Goal: Transaction & Acquisition: Purchase product/service

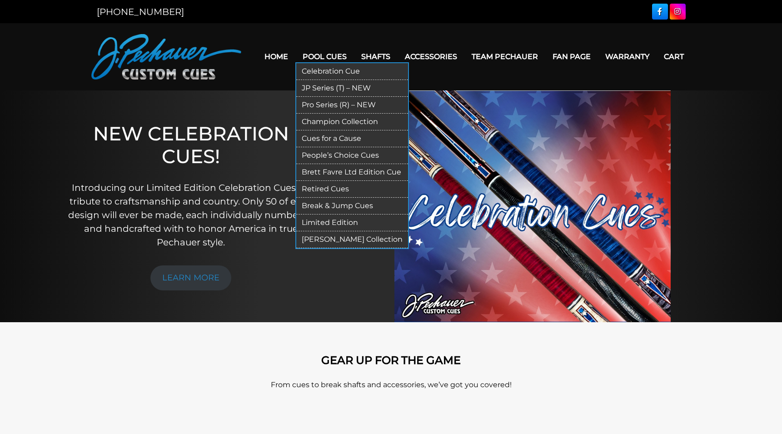
click at [327, 240] on link "[PERSON_NAME] Collection" at bounding box center [352, 239] width 112 height 17
click at [301, 220] on link "Limited Edition" at bounding box center [352, 223] width 112 height 17
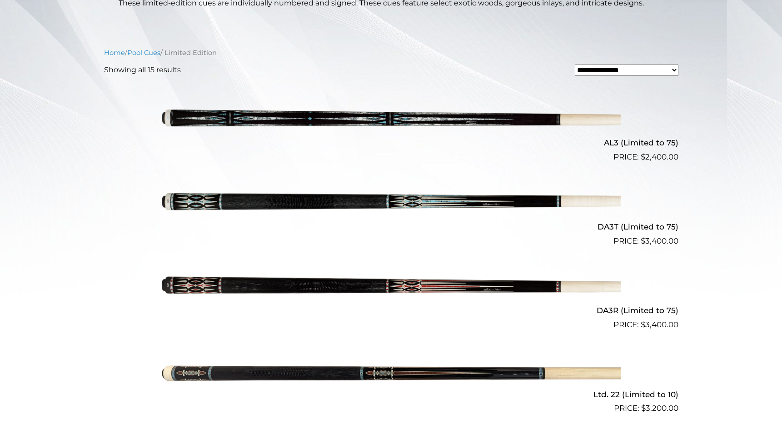
scroll to position [232, 0]
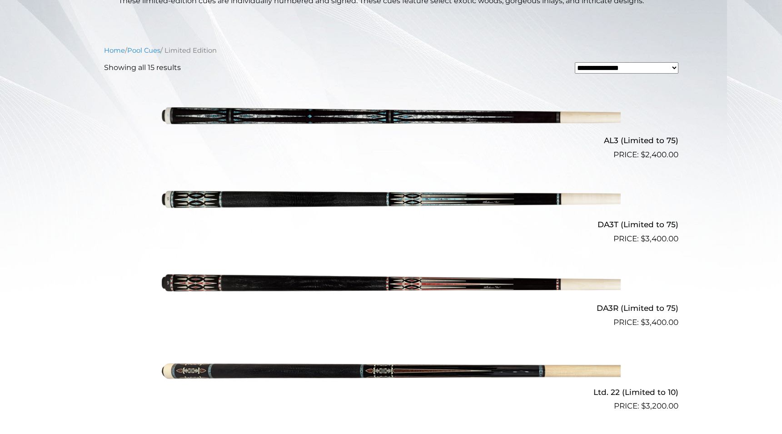
click at [194, 205] on img at bounding box center [391, 203] width 459 height 76
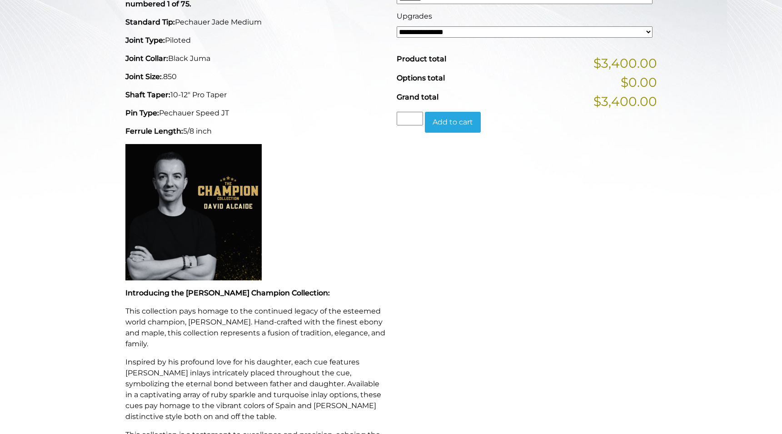
scroll to position [185, 0]
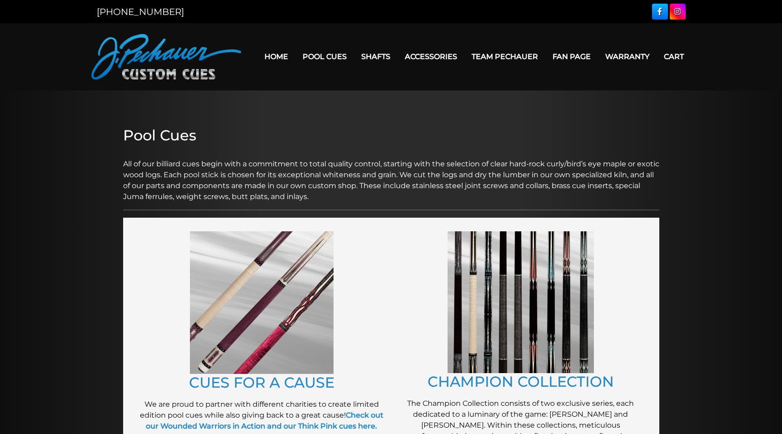
click at [272, 312] on img at bounding box center [262, 302] width 144 height 143
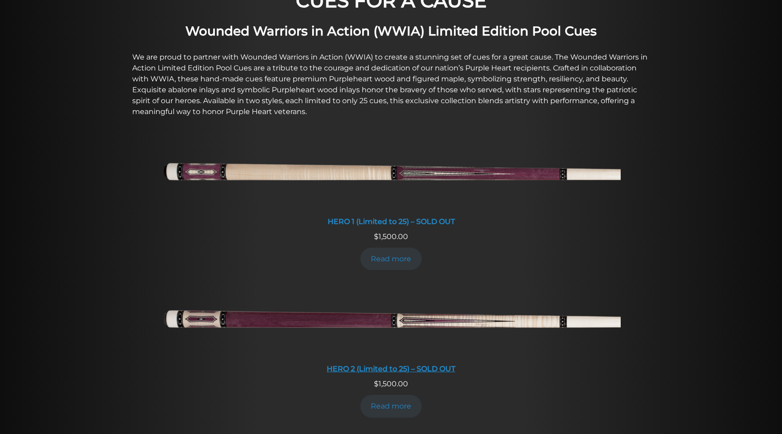
scroll to position [264, 0]
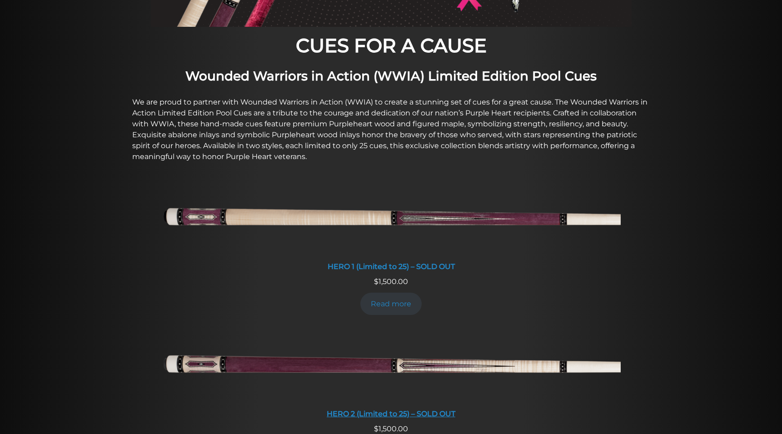
click at [240, 364] on img at bounding box center [391, 366] width 459 height 76
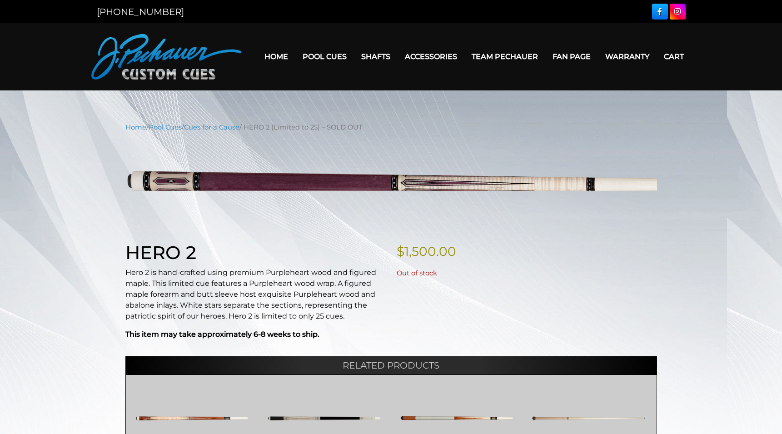
click at [78, 240] on div "Home / Pool Cues / Cues for a Cause / HERO 2 (Limited to 25) – SOLD OUT Hover t…" at bounding box center [391, 332] width 782 height 420
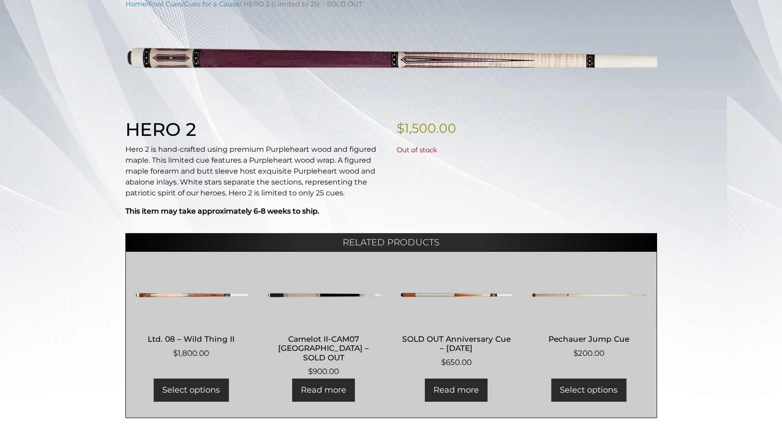
scroll to position [139, 0]
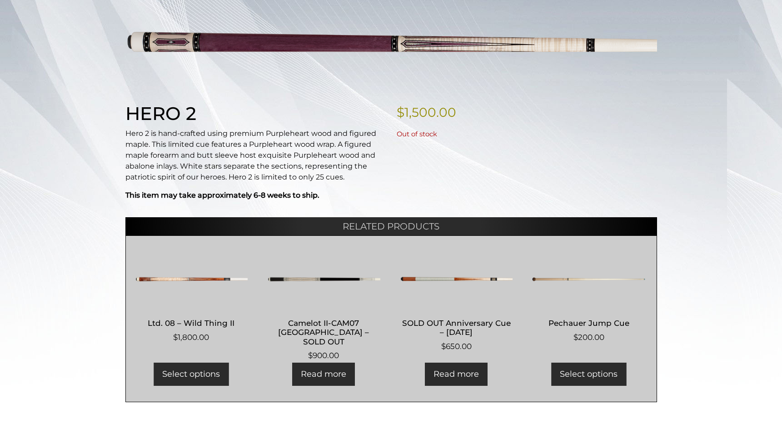
click at [177, 274] on img at bounding box center [191, 279] width 113 height 55
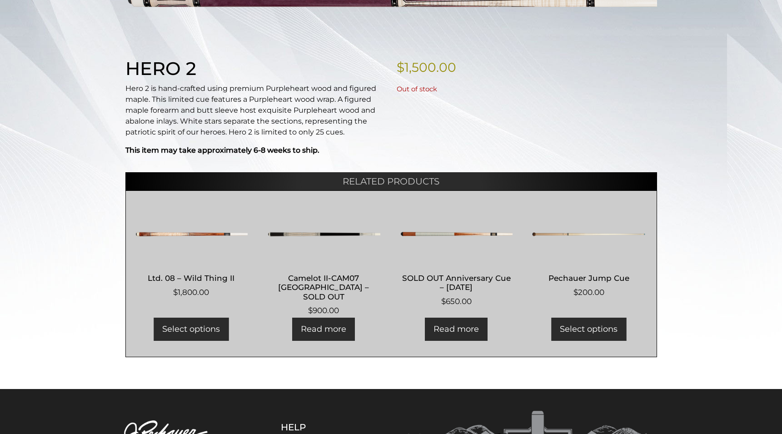
scroll to position [274, 0]
